Goal: Information Seeking & Learning: Understand process/instructions

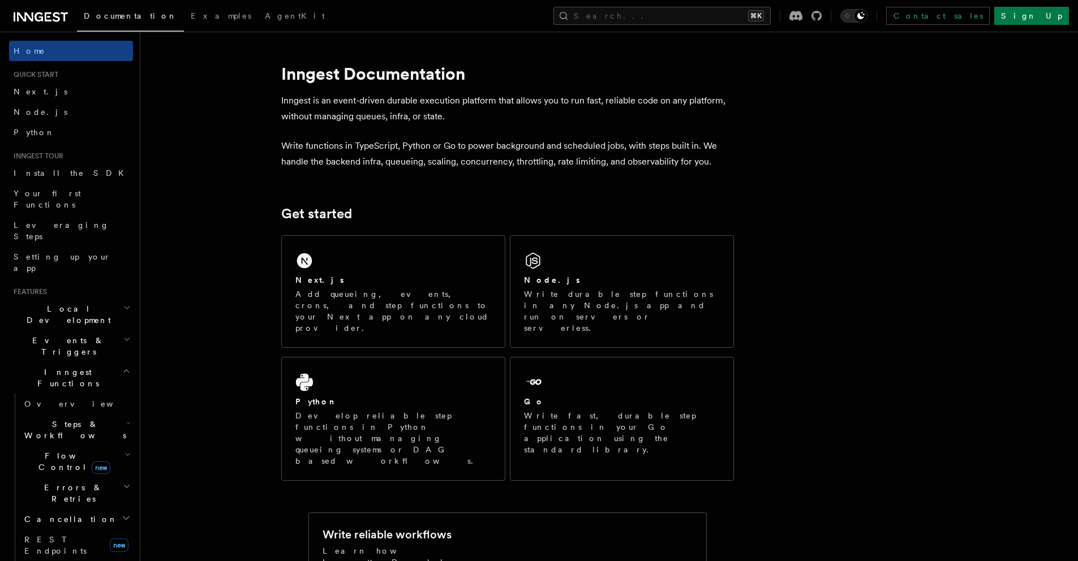
drag, startPoint x: 958, startPoint y: 55, endPoint x: 948, endPoint y: 58, distance: 10.0
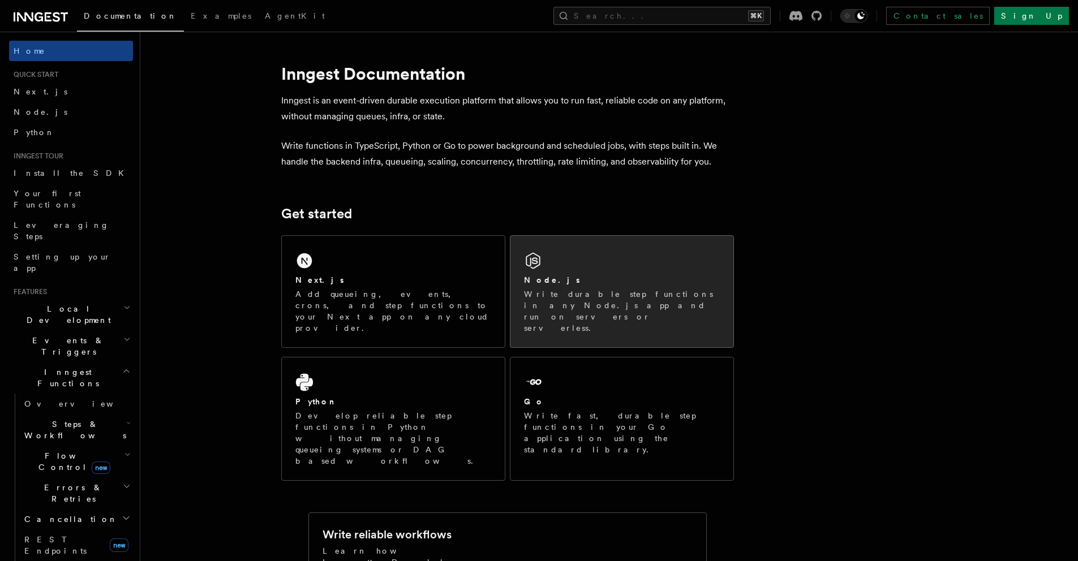
click at [566, 255] on div "Node.js Write durable step functions in any Node.js app and run on servers or s…" at bounding box center [621, 291] width 223 height 111
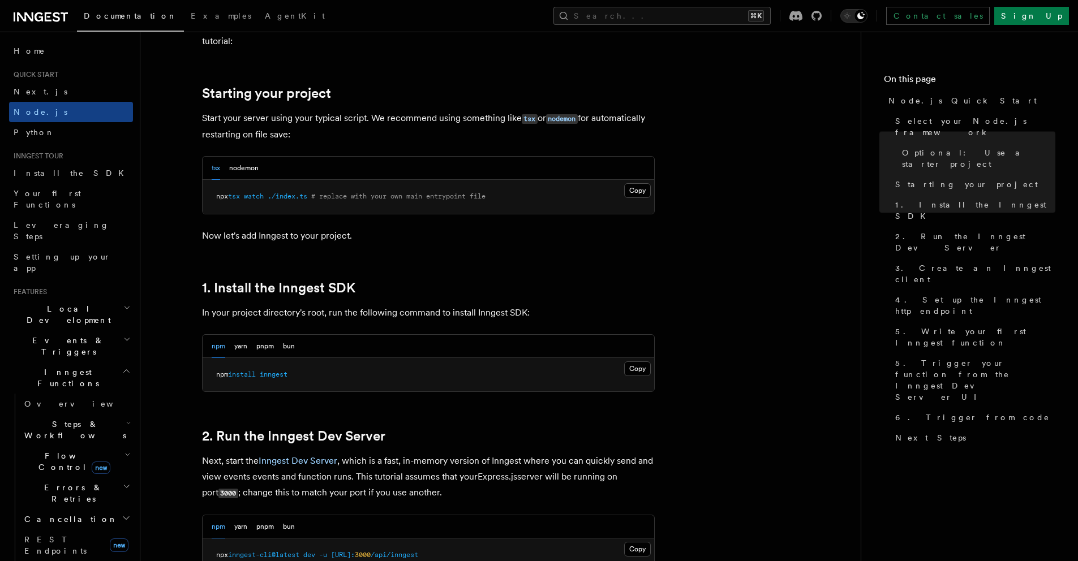
scroll to position [543, 0]
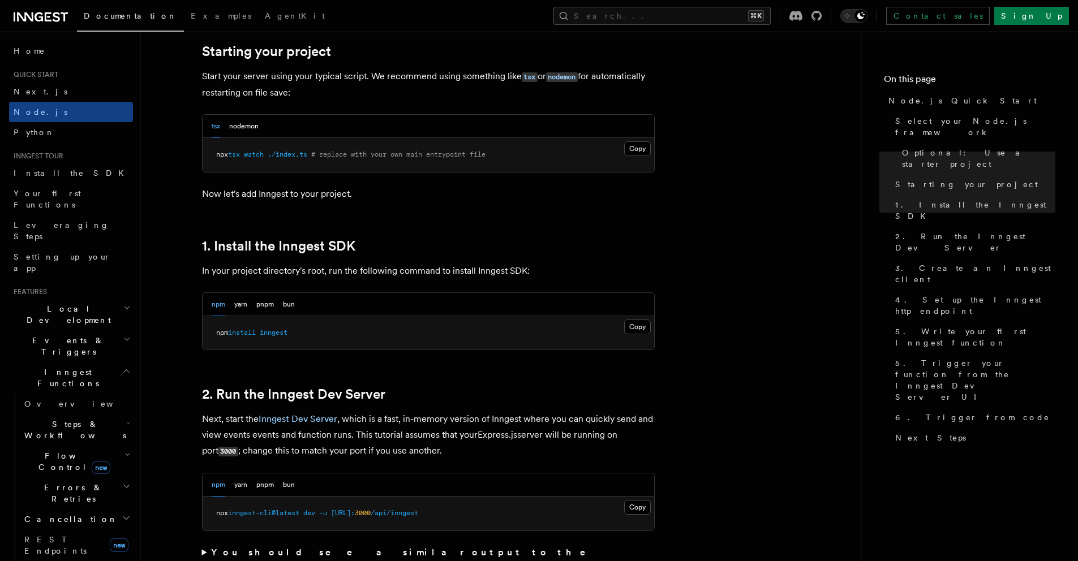
drag, startPoint x: 559, startPoint y: 381, endPoint x: 622, endPoint y: 355, distance: 68.0
click at [639, 330] on button "Copy Copied" at bounding box center [637, 327] width 27 height 15
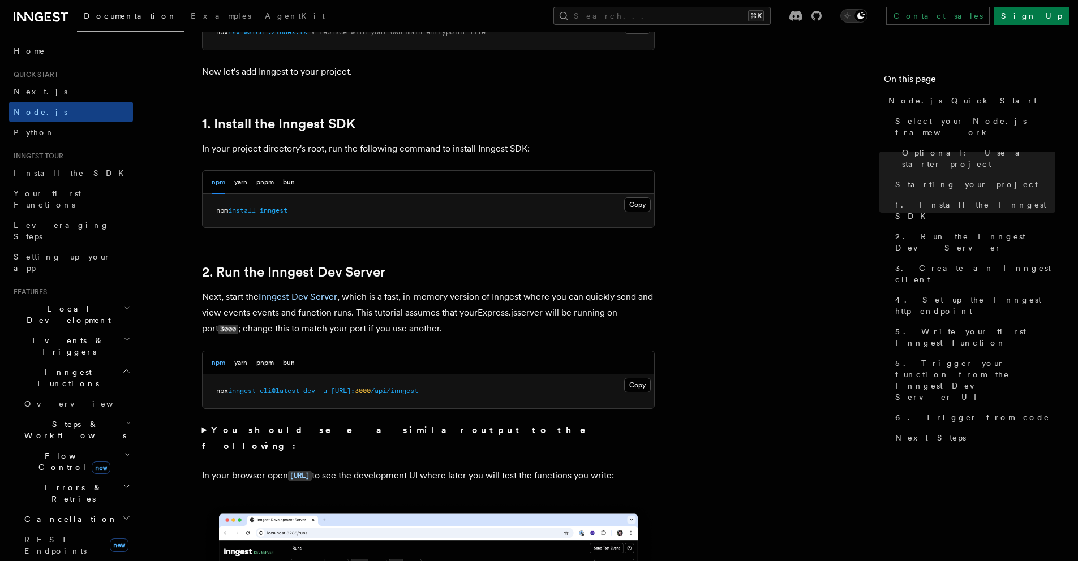
scroll to position [762, 0]
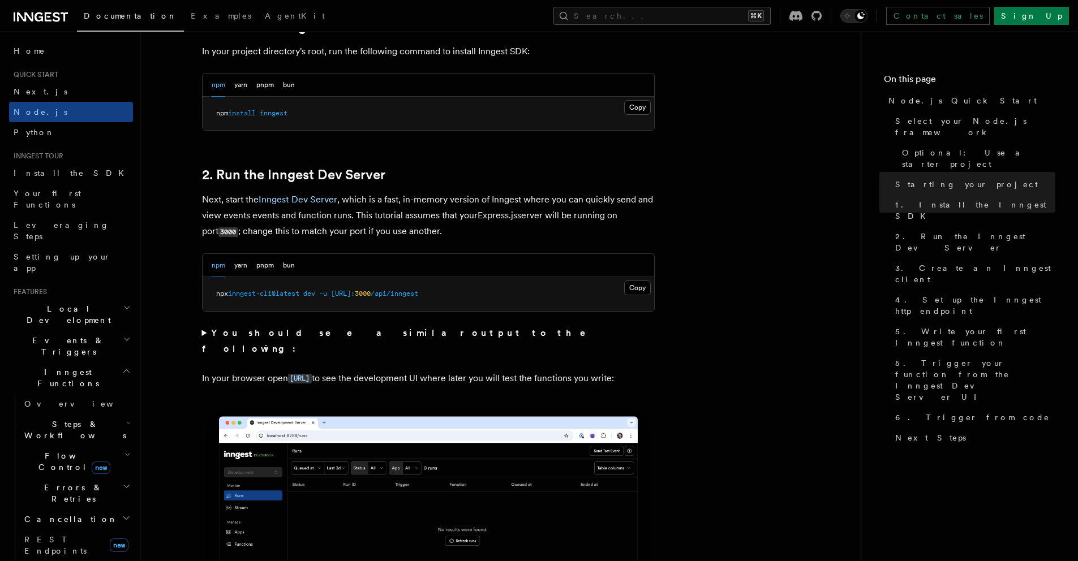
drag, startPoint x: 214, startPoint y: 294, endPoint x: 320, endPoint y: 293, distance: 105.8
click at [320, 293] on pre "npx inngest-cli@latest dev -u http://localhost: 3000 /api/inngest" at bounding box center [429, 294] width 452 height 34
copy span "npx inngest-cli@latest dev"
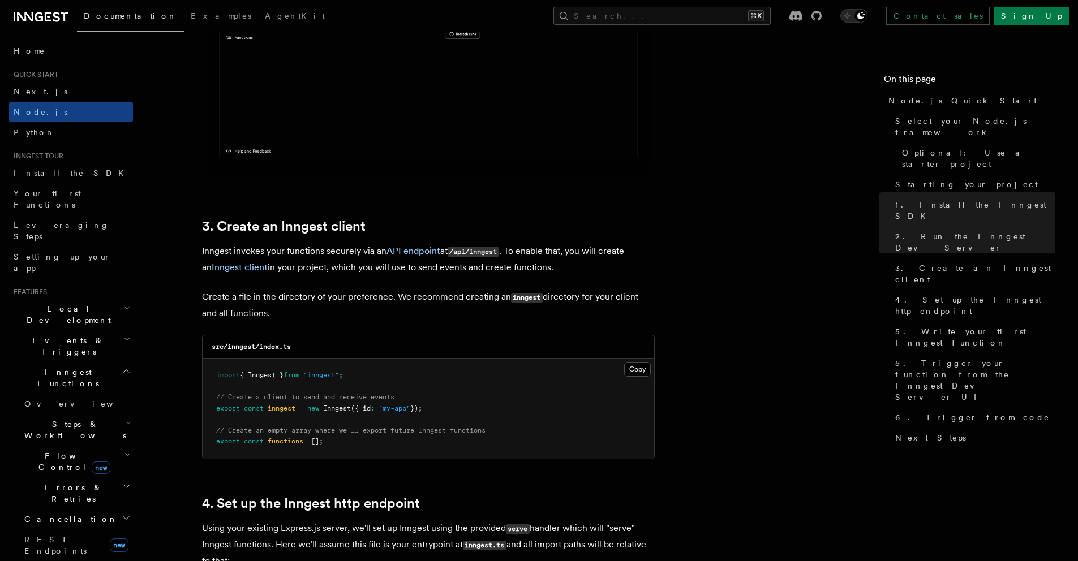
scroll to position [1318, 0]
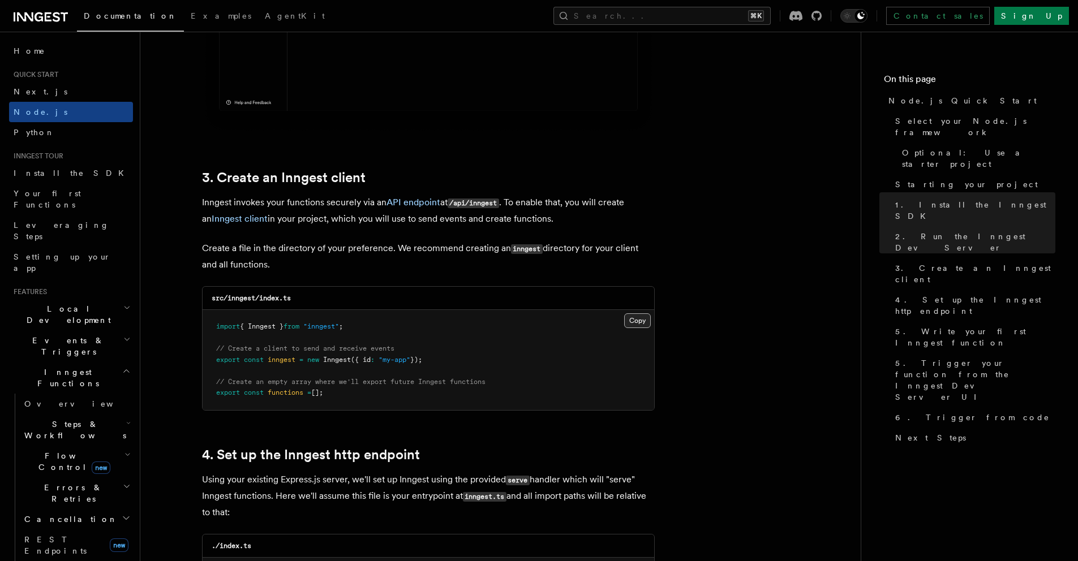
click at [627, 322] on button "Copy Copied" at bounding box center [637, 321] width 27 height 15
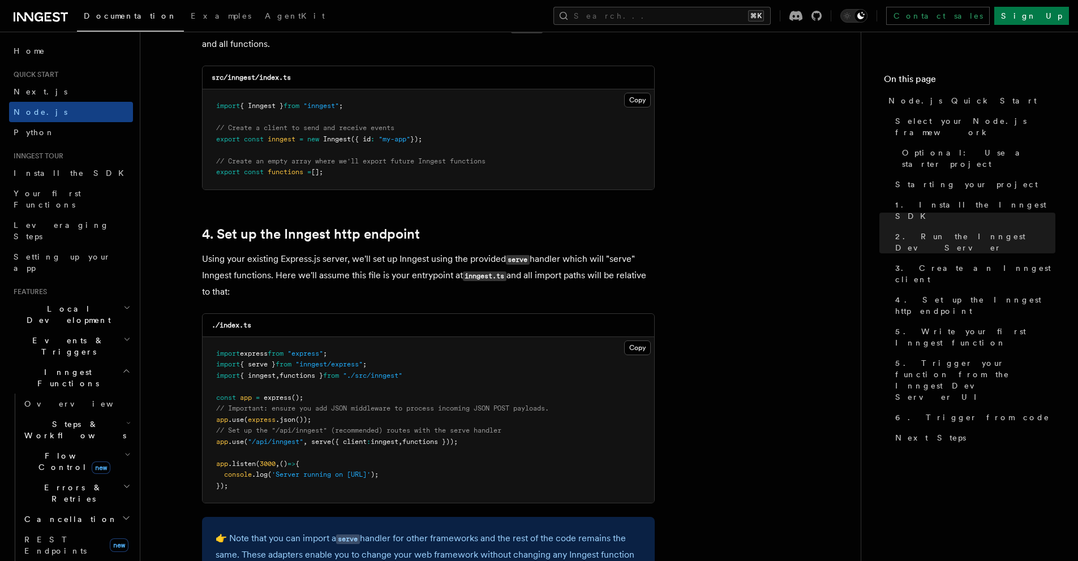
scroll to position [1540, 0]
drag, startPoint x: 480, startPoint y: 441, endPoint x: 213, endPoint y: 440, distance: 267.1
click at [213, 440] on pre "import express from "express" ; import { serve } from "inngest/express" ; impor…" at bounding box center [429, 419] width 452 height 166
drag, startPoint x: 430, startPoint y: 381, endPoint x: 277, endPoint y: 383, distance: 153.4
click at [277, 383] on pre "import express from "express" ; import { serve } from "inngest/express" ; impor…" at bounding box center [429, 419] width 452 height 166
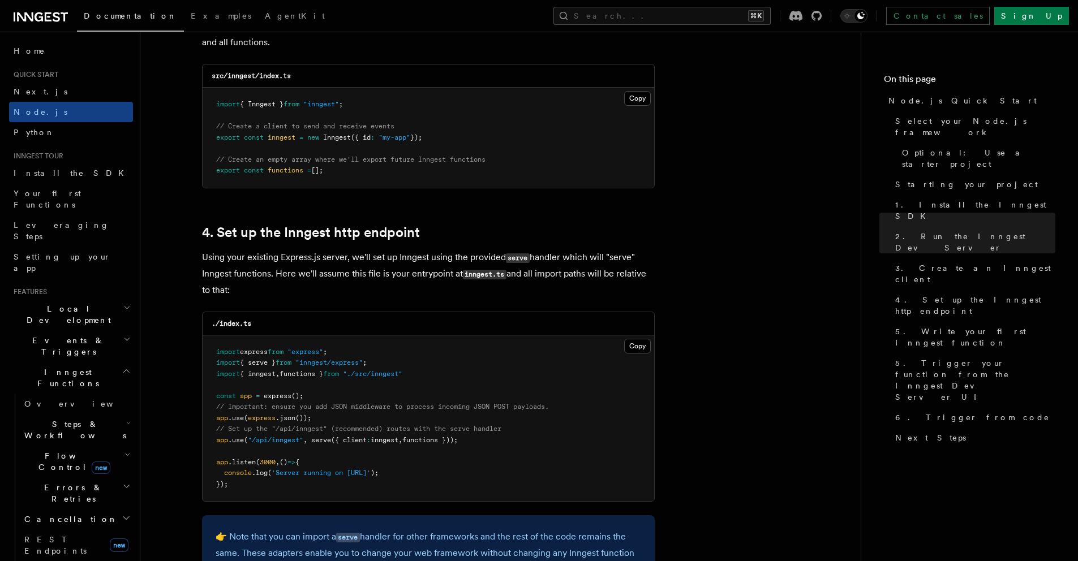
click at [444, 374] on pre "import express from "express" ; import { serve } from "inngest/express" ; impor…" at bounding box center [429, 419] width 452 height 166
drag, startPoint x: 453, startPoint y: 372, endPoint x: 213, endPoint y: 365, distance: 240.0
click at [213, 365] on pre "import express from "express" ; import { serve } from "inngest/express" ; impor…" at bounding box center [429, 419] width 452 height 166
copy code "import { serve } from "inngest/express" ; import { inngest , functions } from "…"
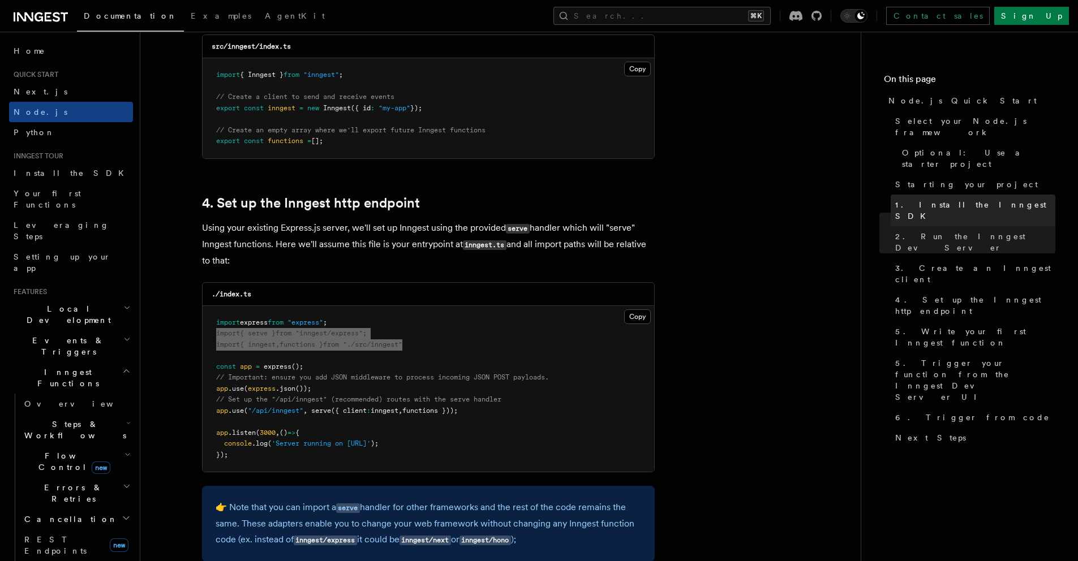
scroll to position [1577, 0]
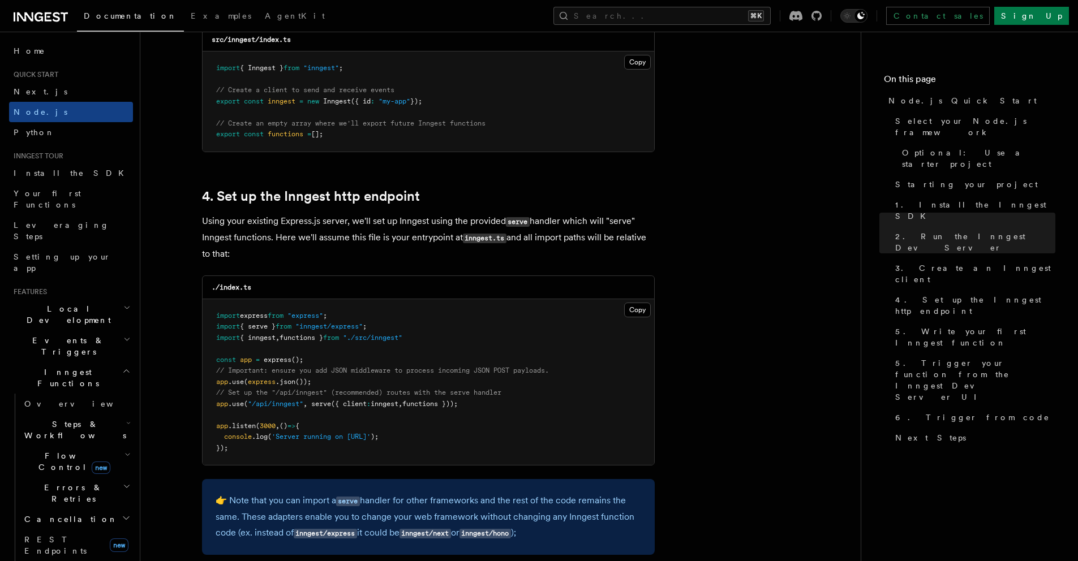
click at [252, 450] on pre "import express from "express" ; import { serve } from "inngest/express" ; impor…" at bounding box center [429, 382] width 452 height 166
click at [251, 450] on pre "import express from "express" ; import { serve } from "inngest/express" ; impor…" at bounding box center [429, 382] width 452 height 166
drag, startPoint x: 485, startPoint y: 403, endPoint x: 211, endPoint y: 400, distance: 273.9
click at [211, 400] on pre "import express from "express" ; import { serve } from "inngest/express" ; impor…" at bounding box center [429, 382] width 452 height 166
copy span "app .use ( "/api/inngest" , serve ({ client : inngest , functions }));"
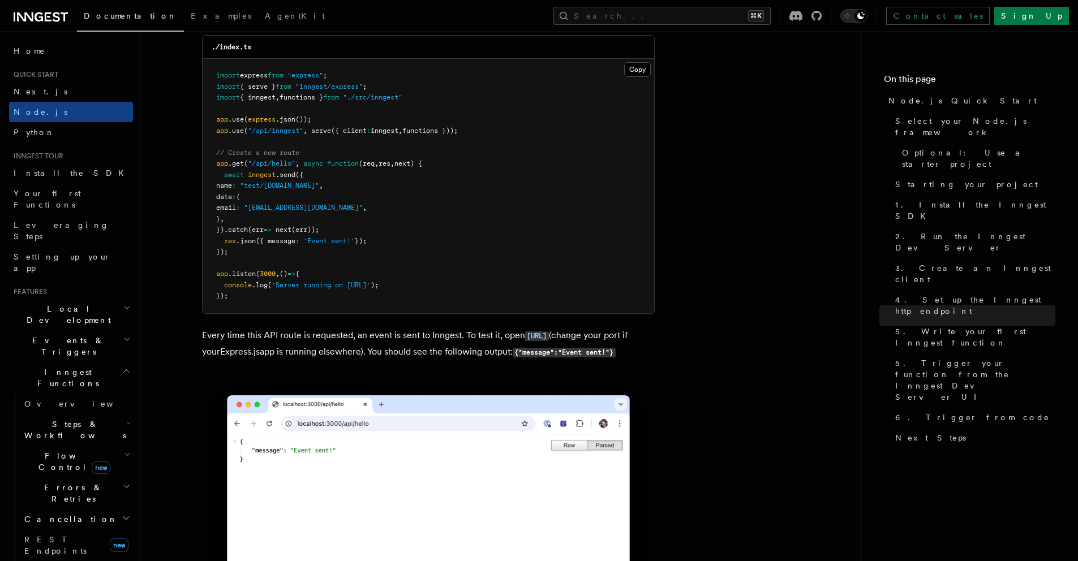
scroll to position [6032, 0]
